Goal: Transaction & Acquisition: Register for event/course

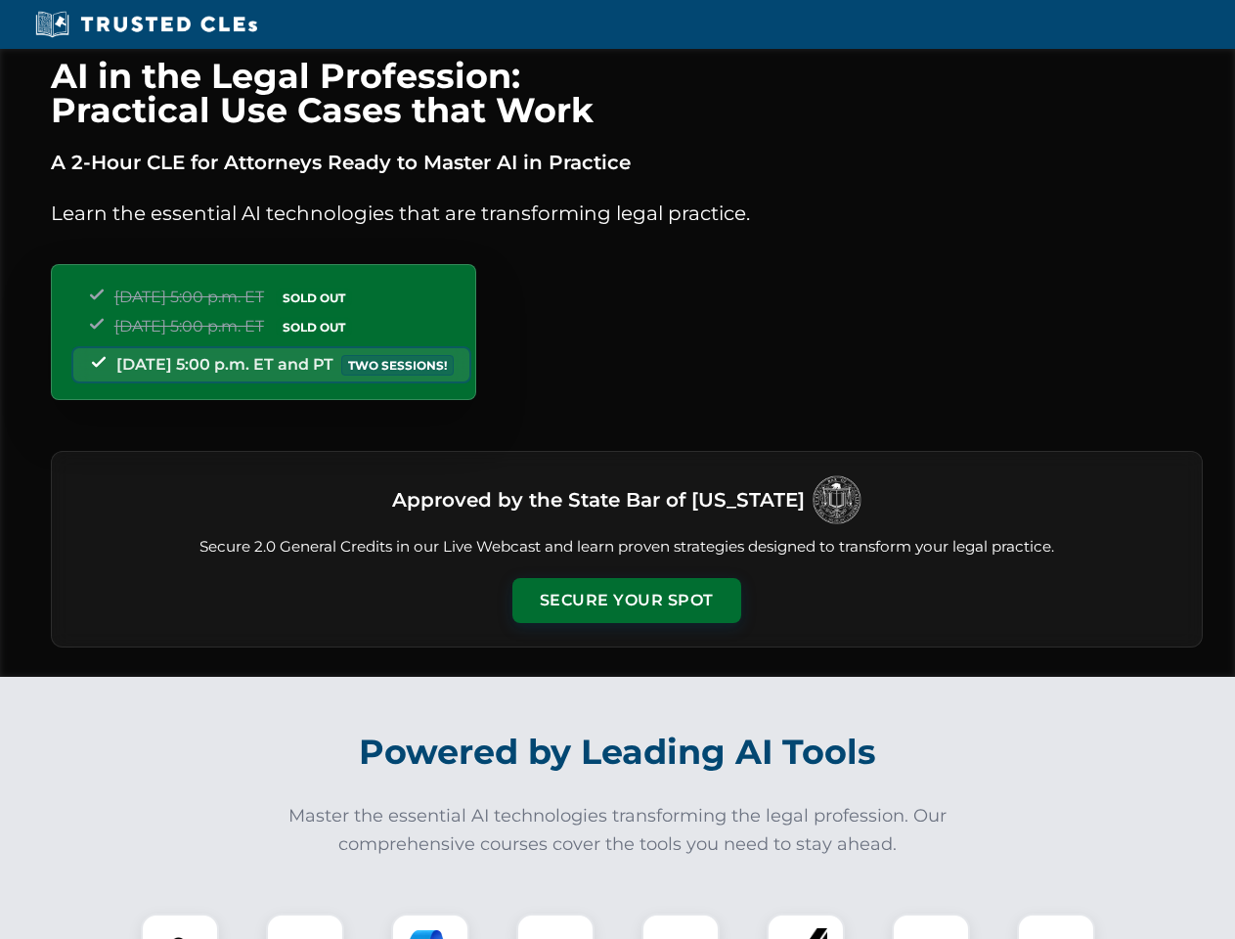
click at [626, 600] on button "Secure Your Spot" at bounding box center [626, 600] width 229 height 45
click at [180, 926] on img at bounding box center [180, 952] width 57 height 57
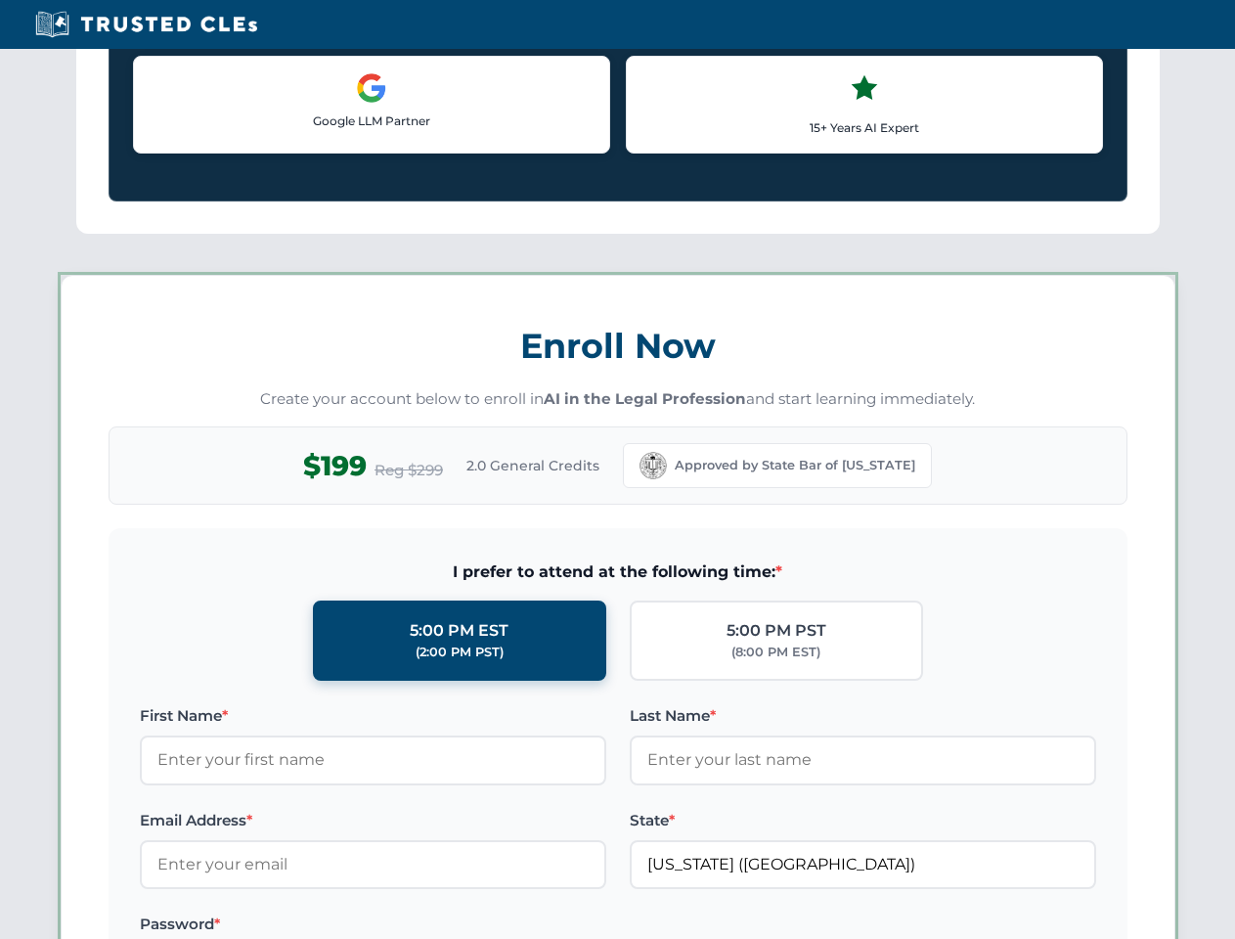
click at [430, 926] on label "Password *" at bounding box center [373, 923] width 466 height 23
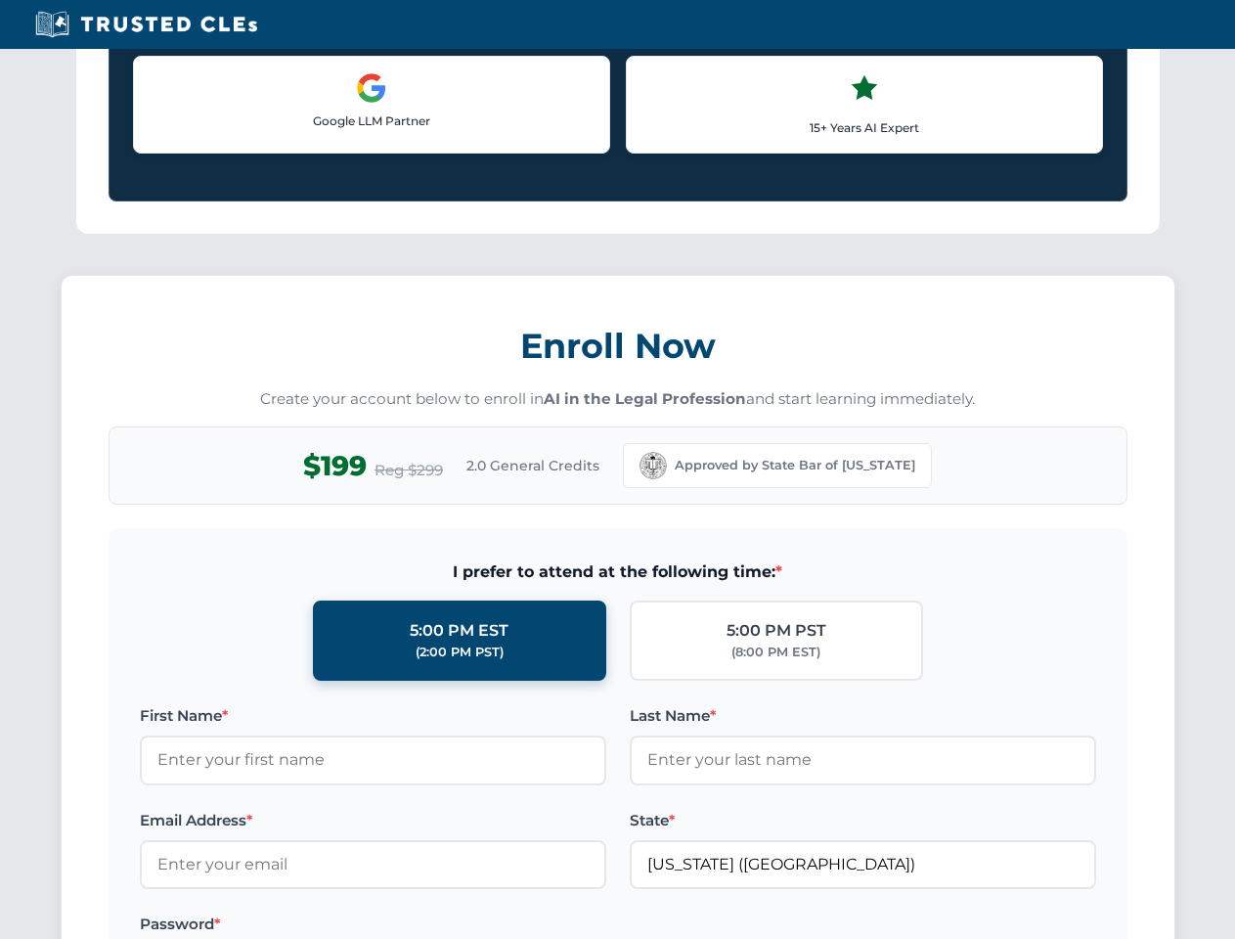
scroll to position [1920, 0]
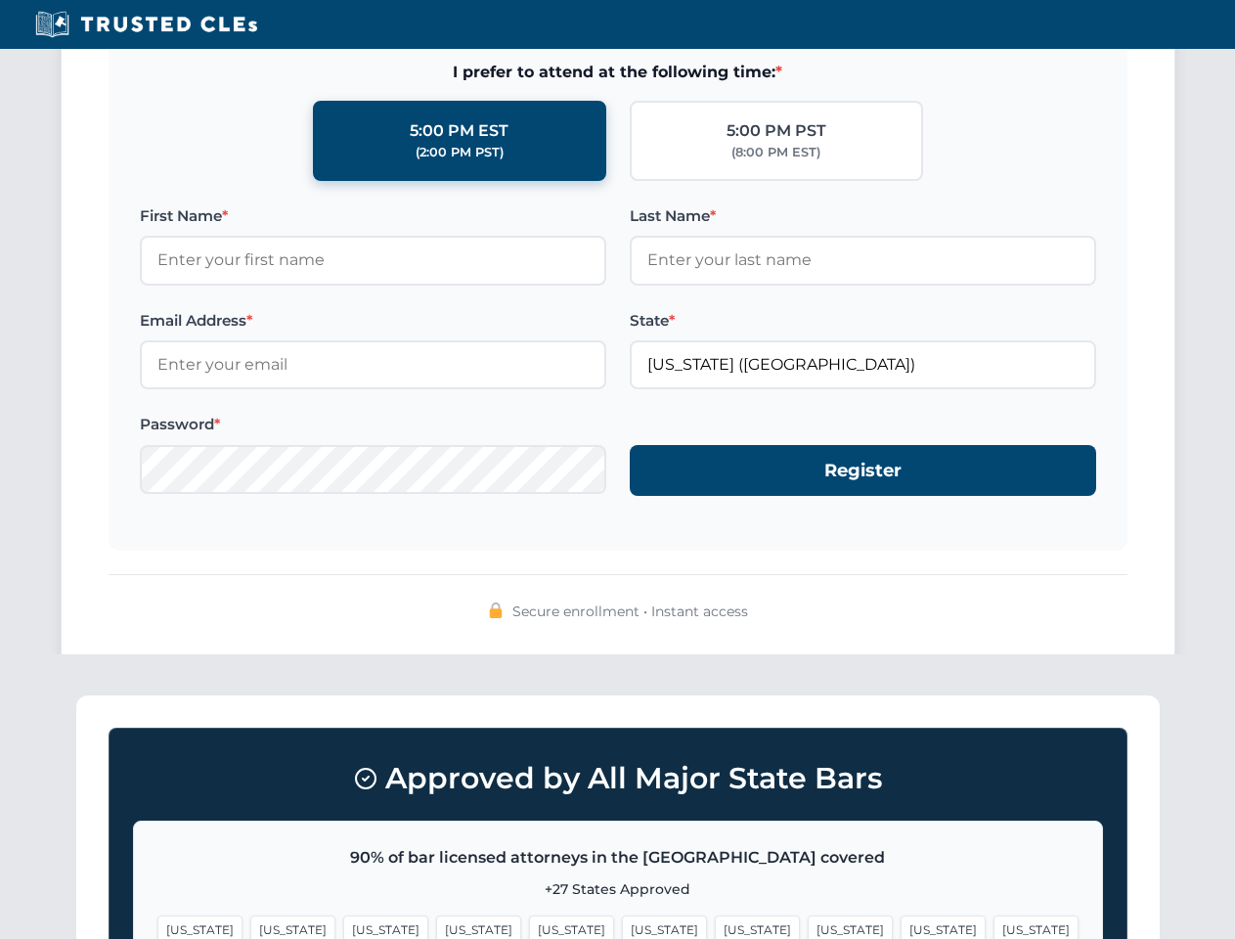
click at [901, 926] on span "[US_STATE]" at bounding box center [943, 929] width 85 height 28
